Goal: Task Accomplishment & Management: Complete application form

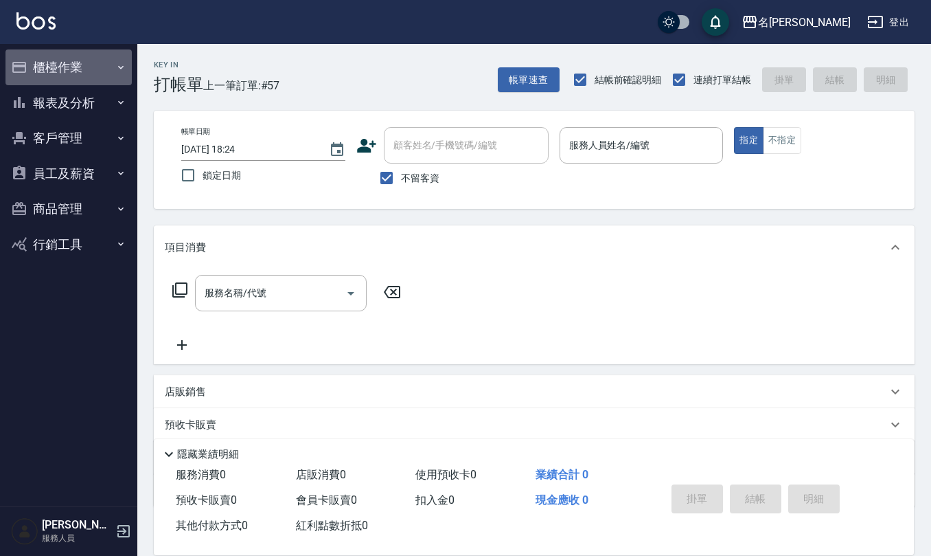
click at [85, 64] on button "櫃檯作業" at bounding box center [68, 67] width 126 height 36
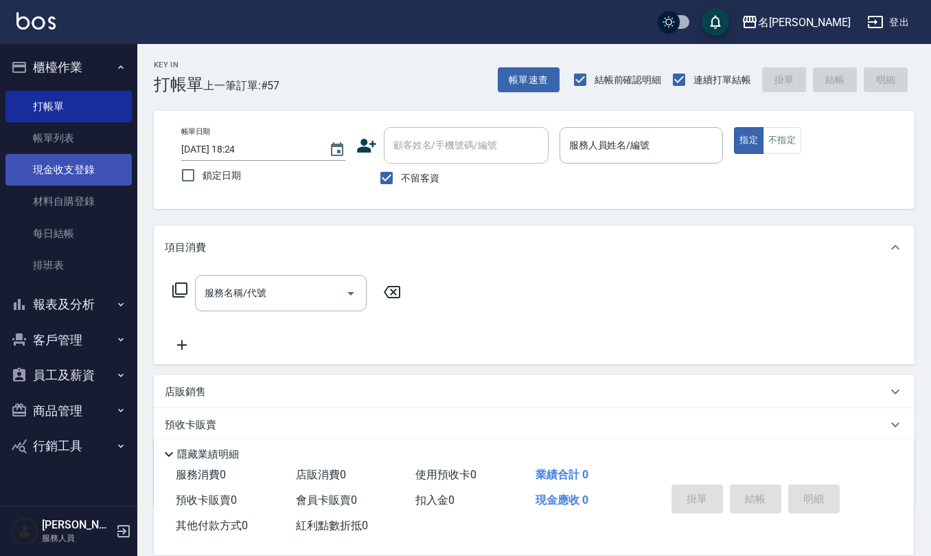
click at [73, 171] on link "現金收支登錄" at bounding box center [68, 170] width 126 height 32
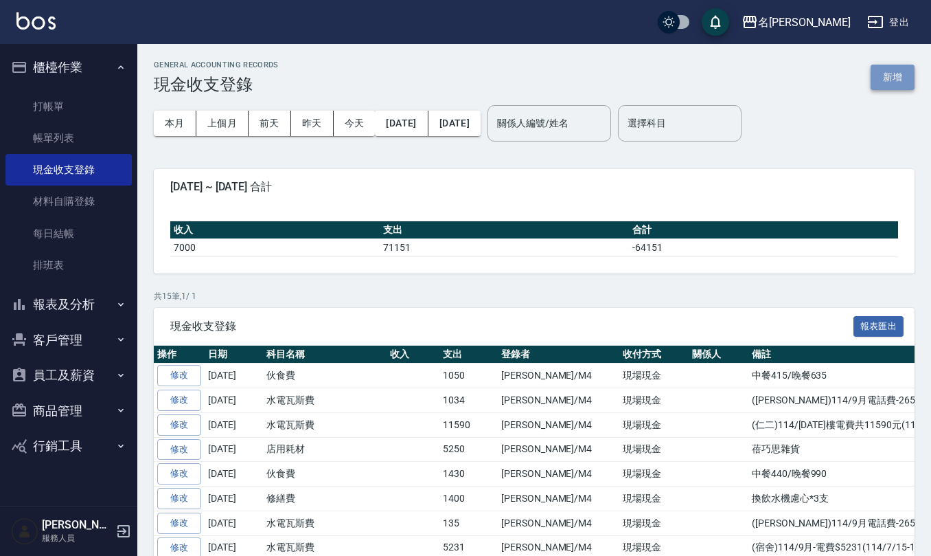
click at [889, 71] on button "新增" at bounding box center [893, 77] width 44 height 25
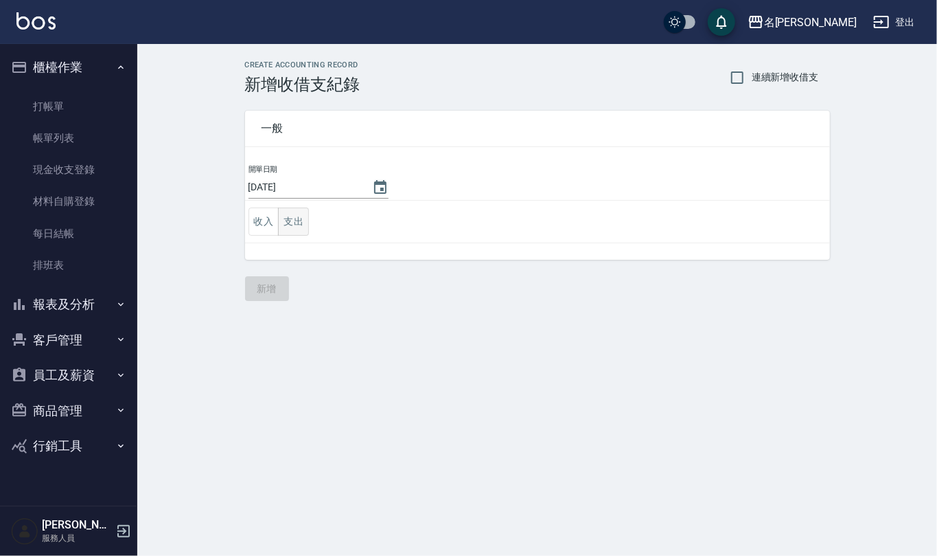
click at [302, 223] on button "支出" at bounding box center [293, 221] width 31 height 28
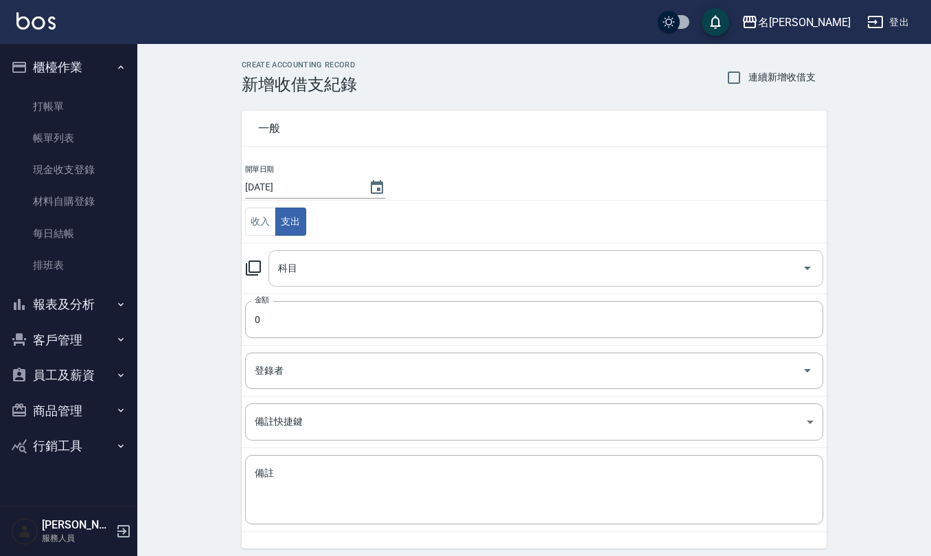
click at [317, 262] on input "科目" at bounding box center [536, 268] width 522 height 24
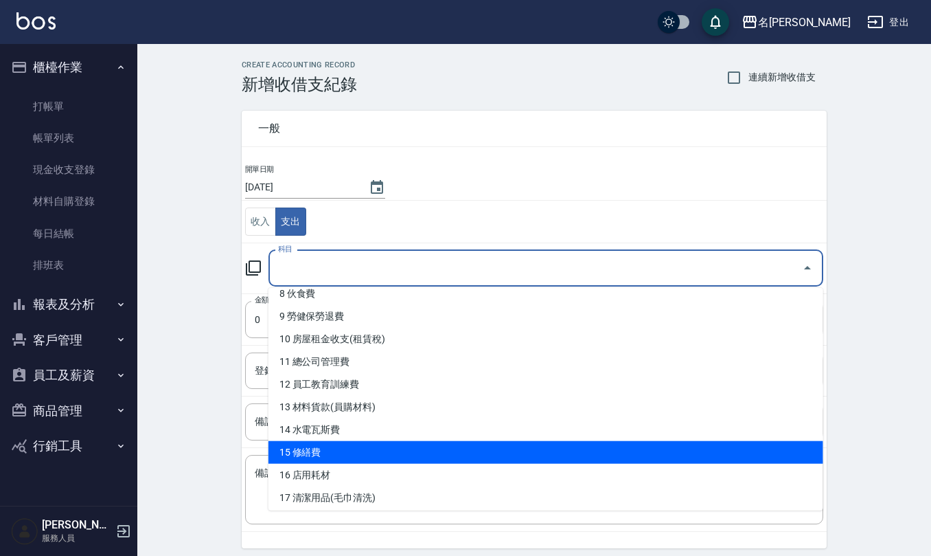
scroll to position [275, 0]
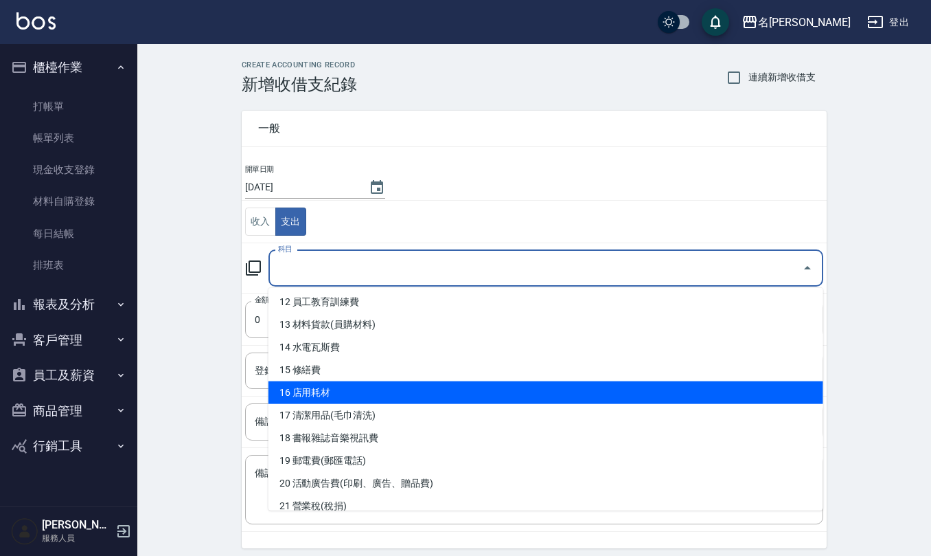
click at [357, 388] on li "16 店用耗材" at bounding box center [545, 392] width 555 height 23
type input "16 店用耗材"
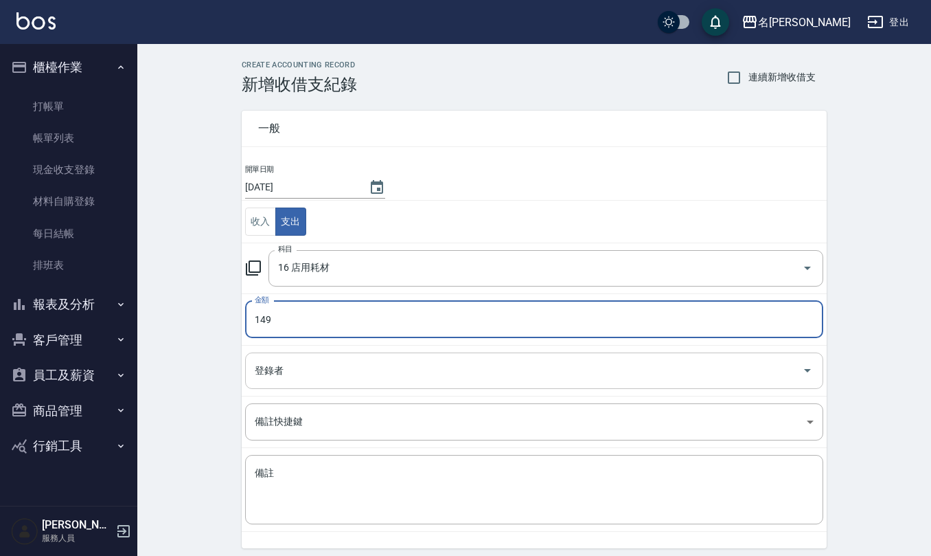
type input "149"
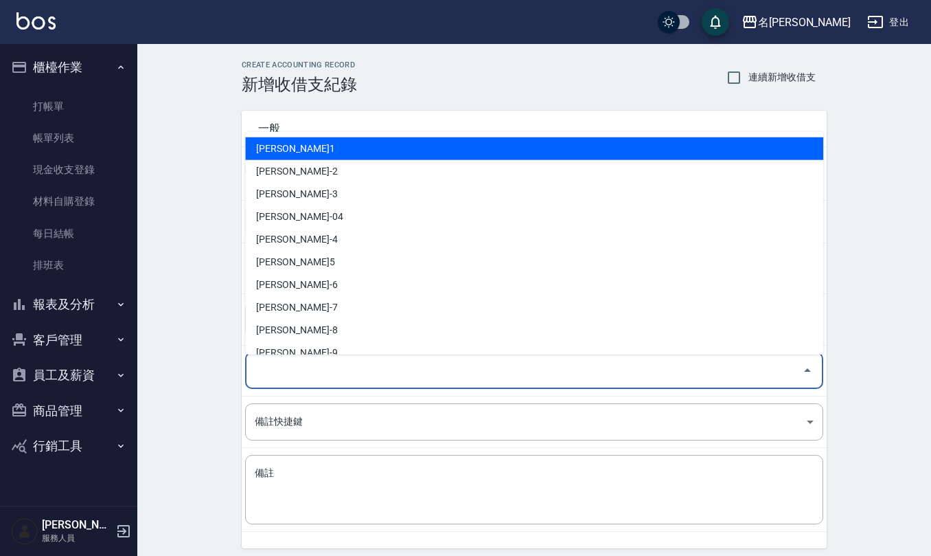
click at [375, 367] on input "登錄者" at bounding box center [523, 370] width 545 height 24
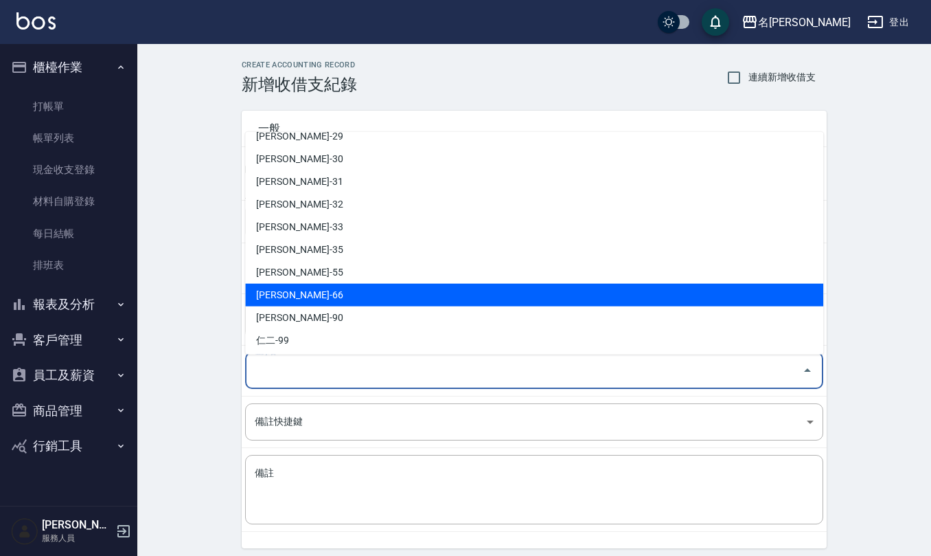
scroll to position [650, 0]
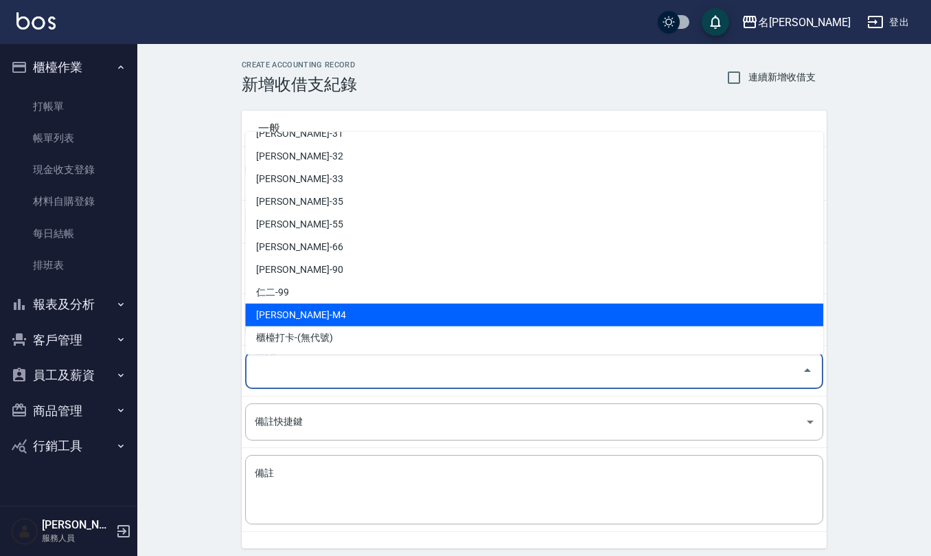
click at [352, 308] on li "[PERSON_NAME]-M4" at bounding box center [534, 315] width 578 height 23
type input "[PERSON_NAME]-M4"
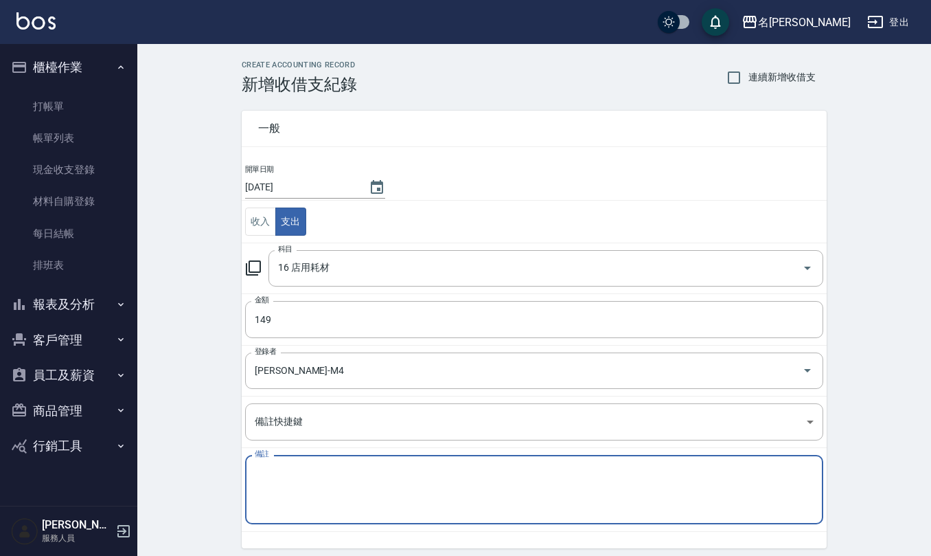
click at [352, 468] on textarea "備註" at bounding box center [534, 489] width 559 height 47
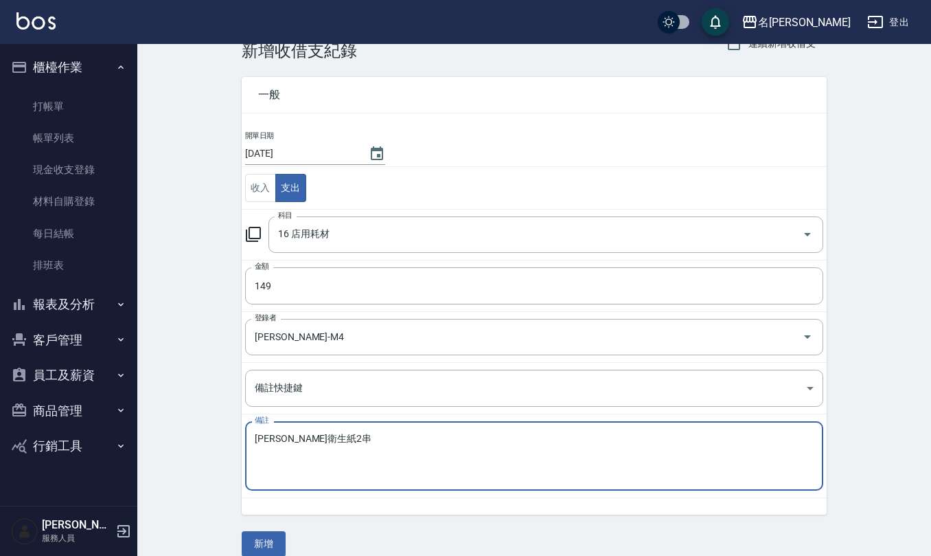
scroll to position [52, 0]
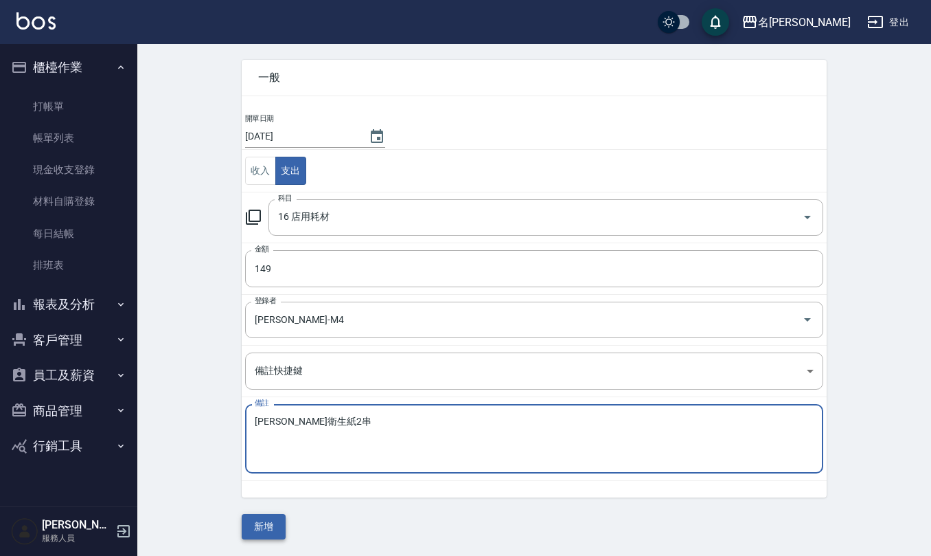
type textarea "[PERSON_NAME]衛生紙2串"
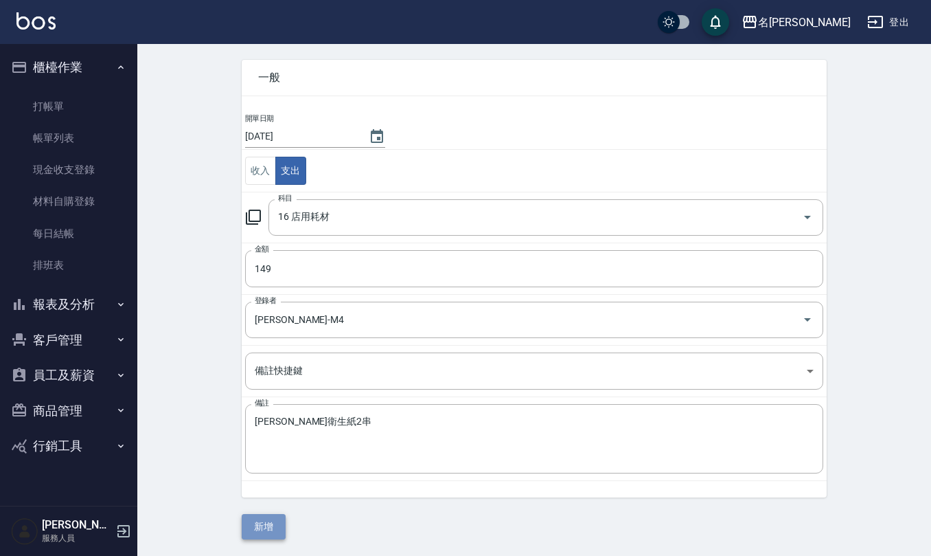
click at [261, 531] on button "新增" at bounding box center [264, 526] width 44 height 25
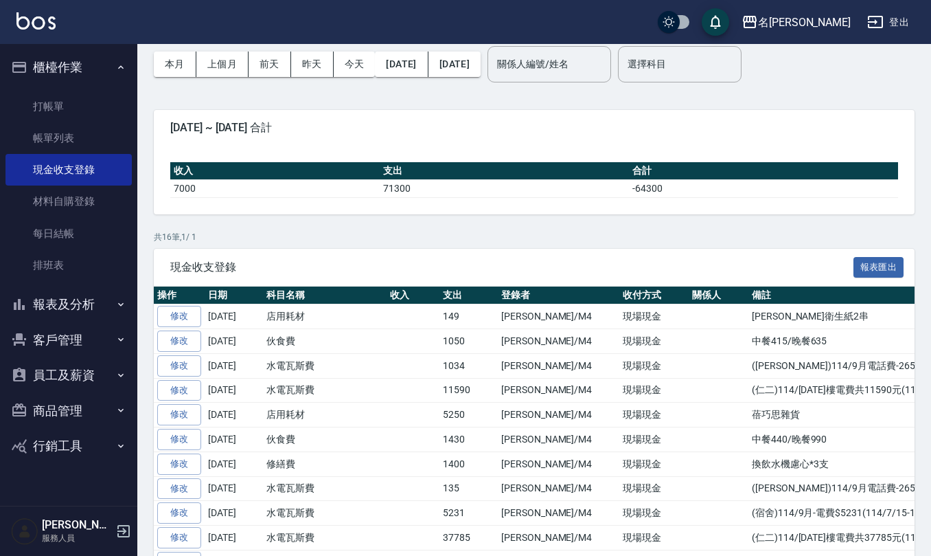
scroll to position [91, 0]
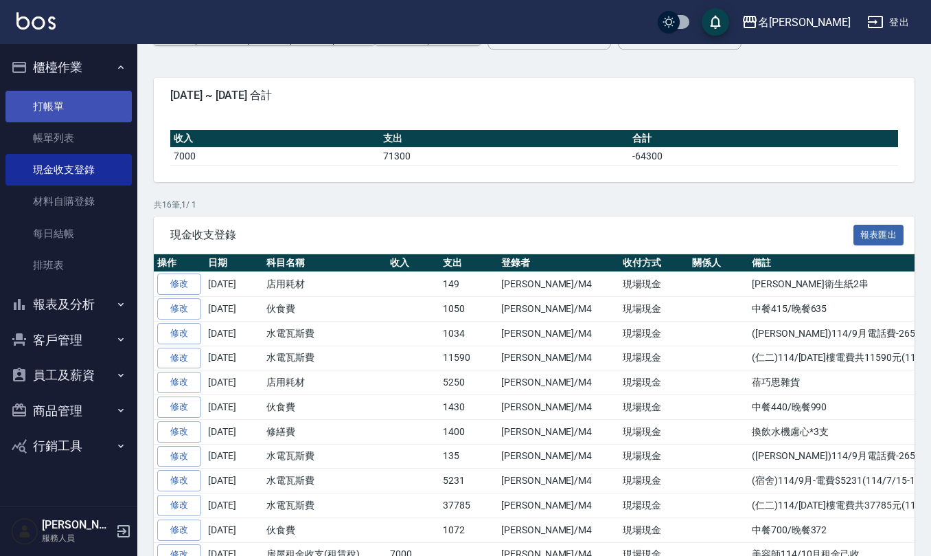
click at [70, 100] on link "打帳單" at bounding box center [68, 107] width 126 height 32
